Goal: Information Seeking & Learning: Learn about a topic

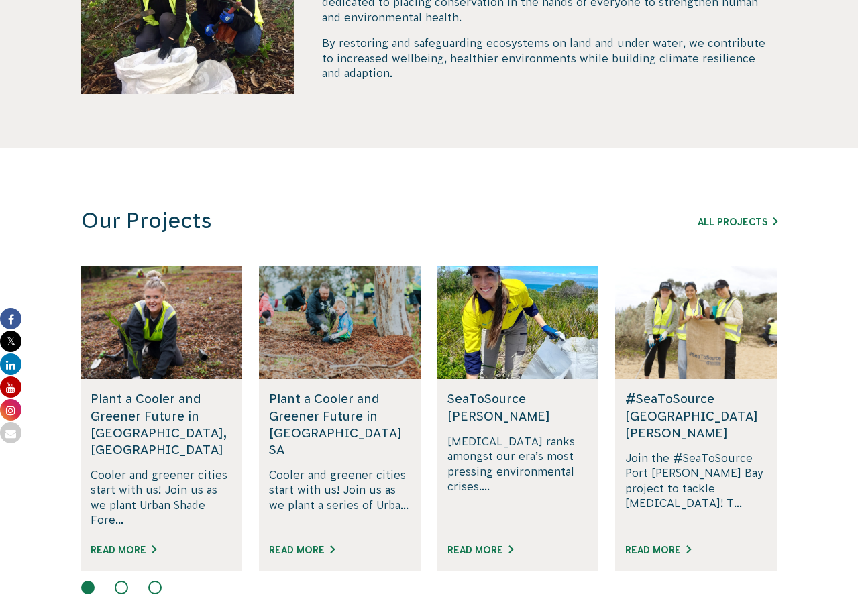
scroll to position [653, 1]
click at [669, 345] on div at bounding box center [696, 323] width 162 height 113
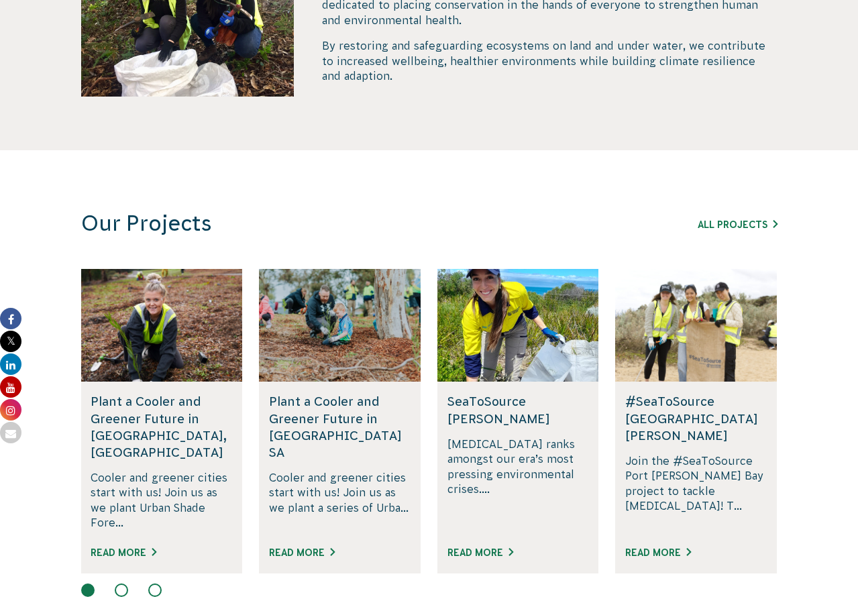
scroll to position [651, 0]
click at [658, 548] on link "Read More" at bounding box center [659, 553] width 66 height 11
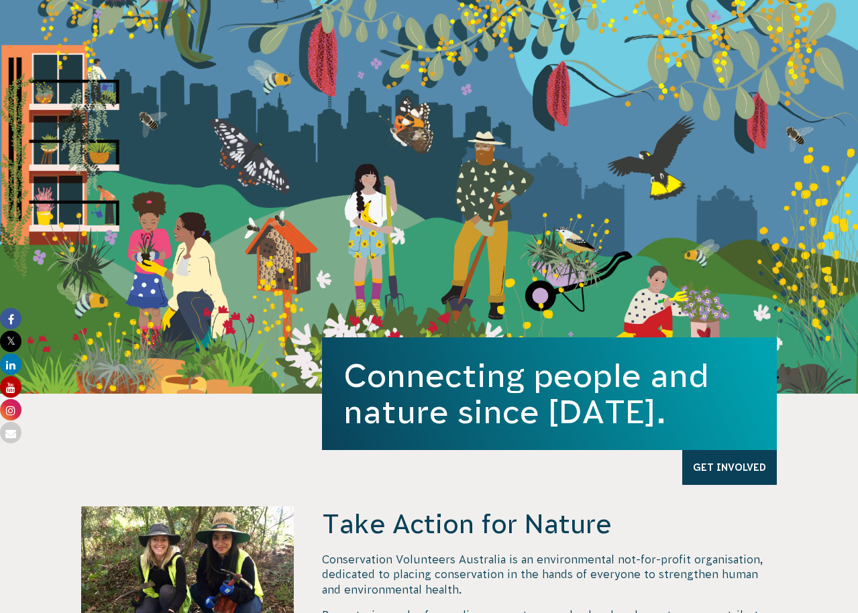
scroll to position [10, 0]
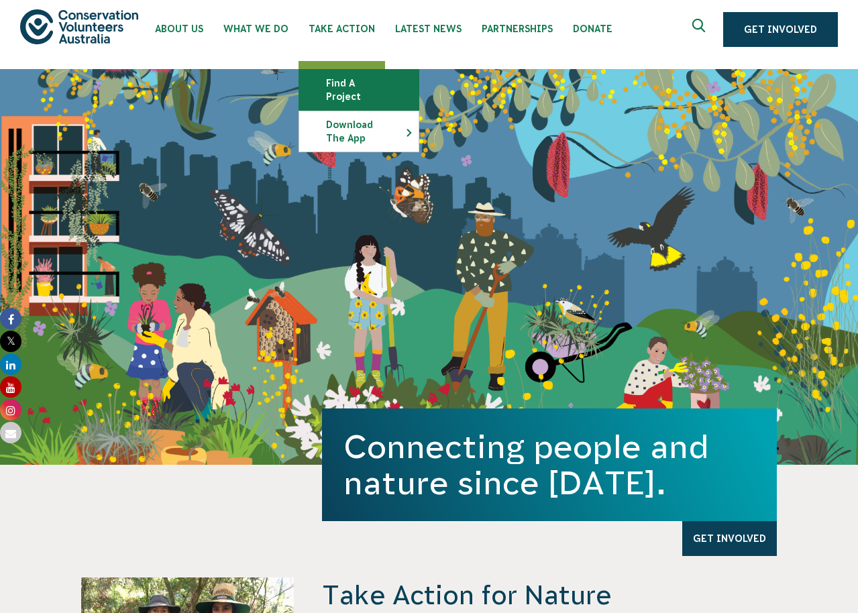
click at [346, 87] on link "Find a project" at bounding box center [358, 90] width 119 height 40
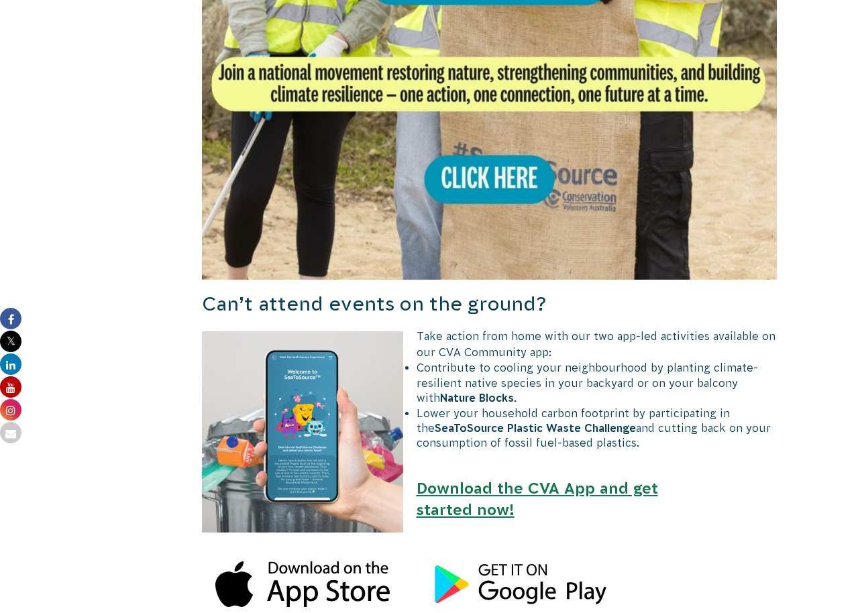
scroll to position [1323, 1]
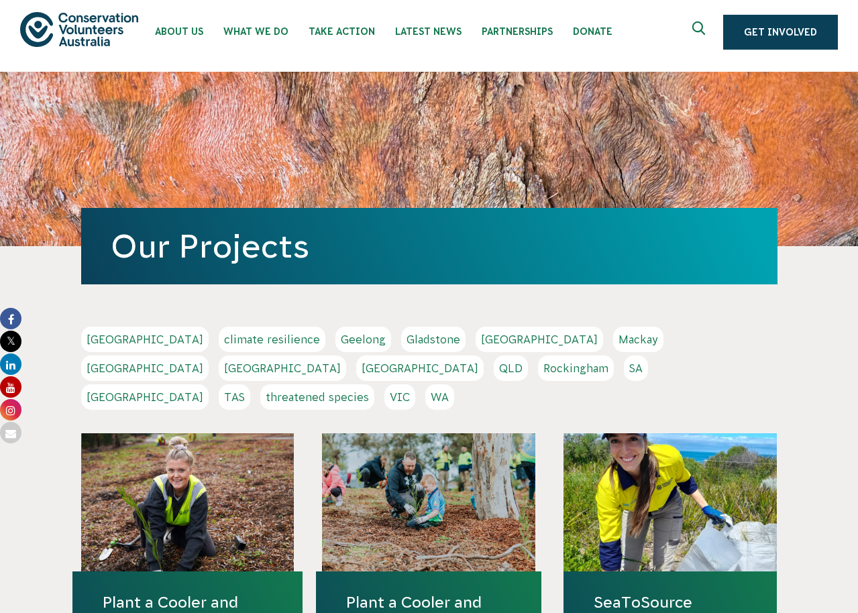
scroll to position [9, 0]
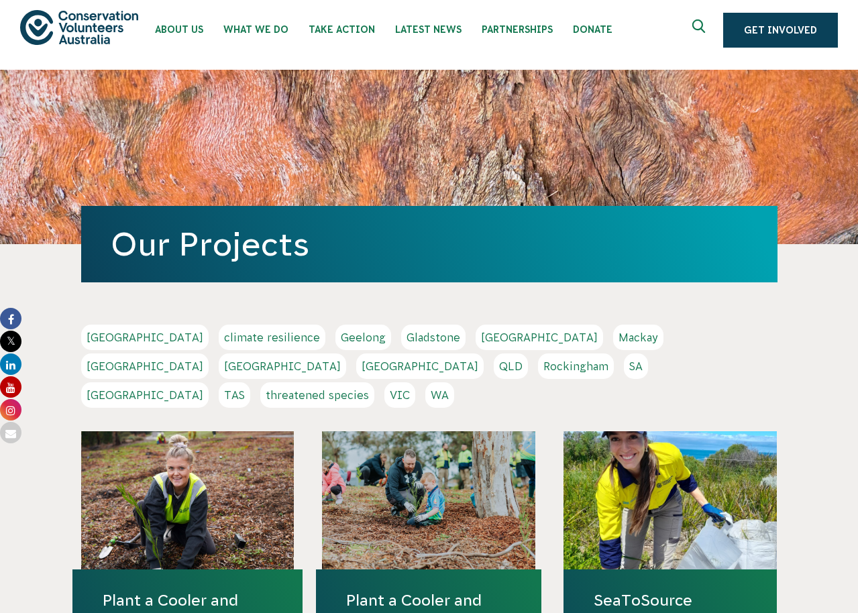
click at [209, 354] on link "Melbourne" at bounding box center [145, 367] width 128 height 26
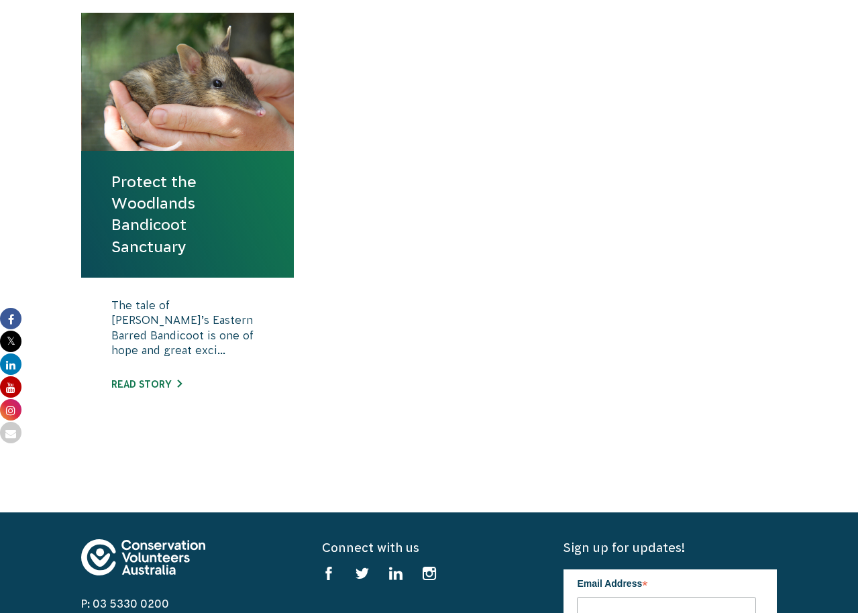
scroll to position [511, 0]
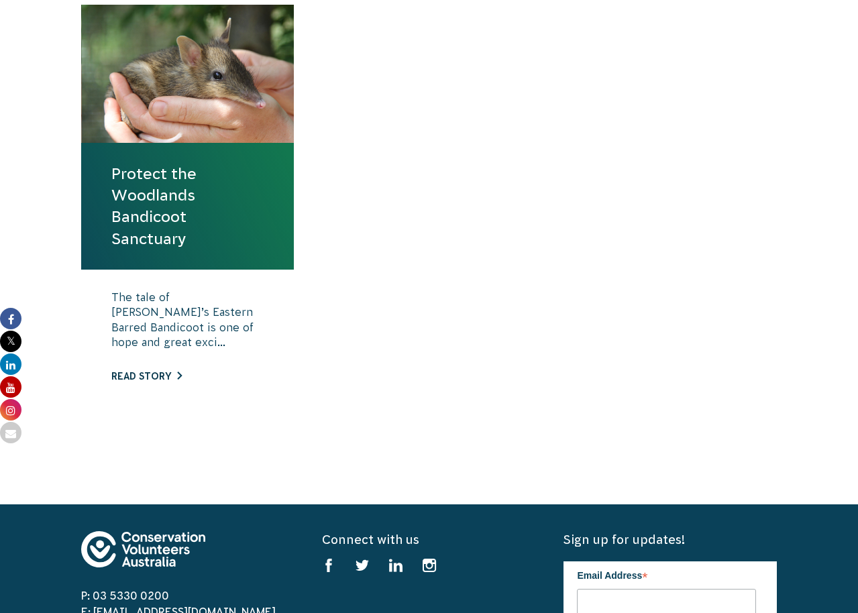
click at [130, 373] on link "Read story" at bounding box center [146, 376] width 70 height 11
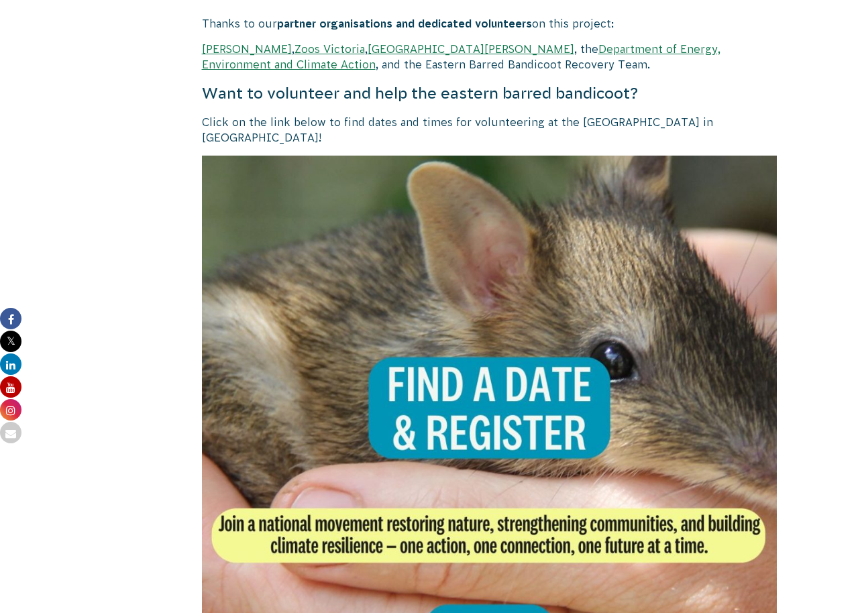
scroll to position [2407, 0]
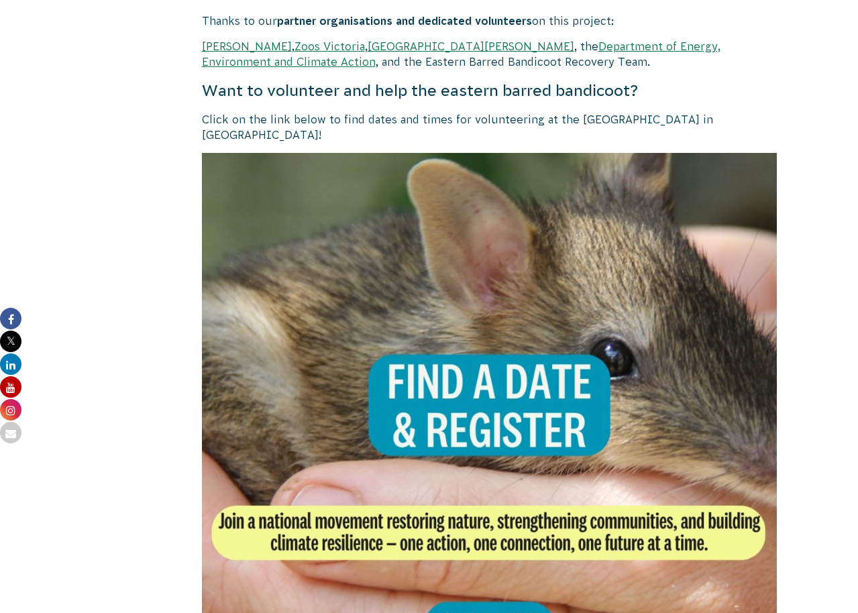
click at [461, 344] on img at bounding box center [490, 441] width 576 height 576
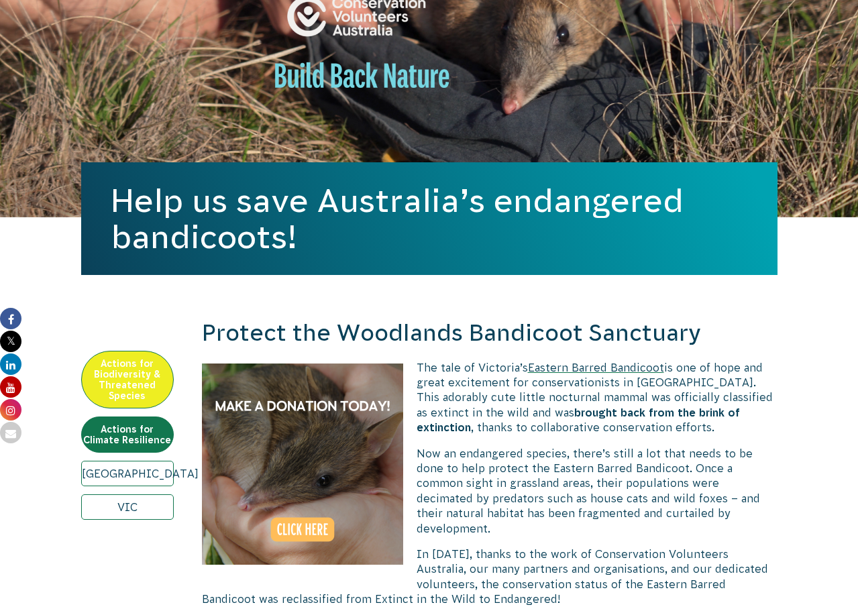
scroll to position [179, 0]
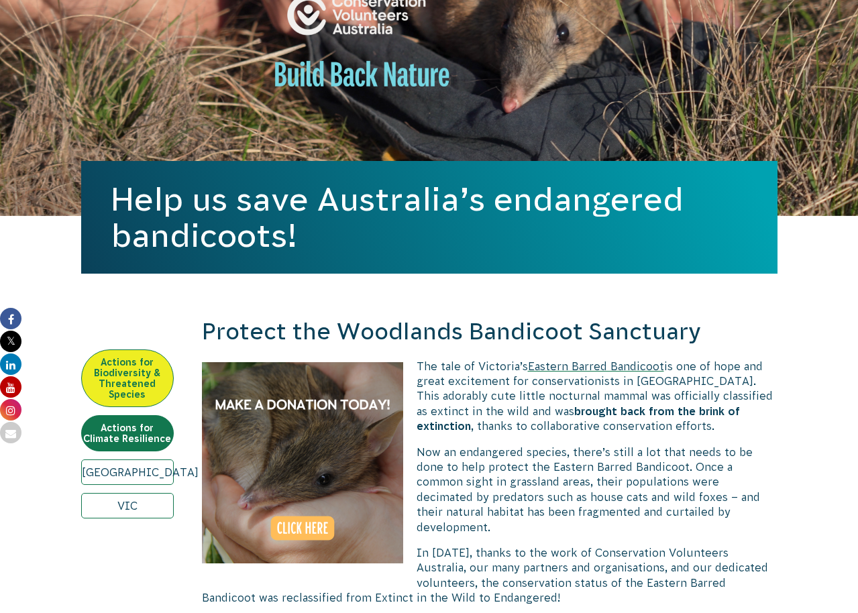
click at [134, 373] on link "Actions for Biodiversity & Threatened Species" at bounding box center [127, 379] width 93 height 58
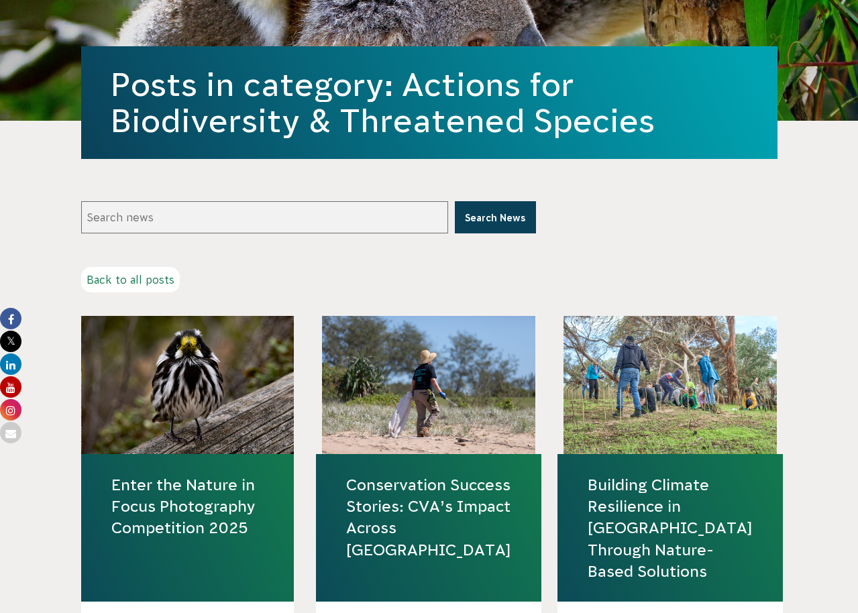
scroll to position [70, 0]
